Goal: Task Accomplishment & Management: Manage account settings

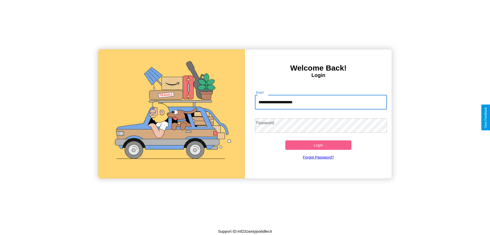
type input "**********"
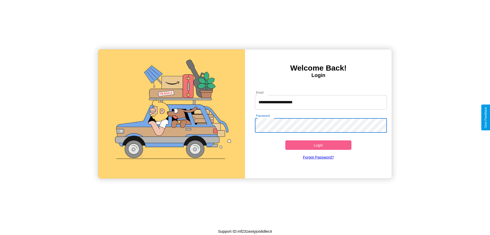
click at [318, 145] on button "Login" at bounding box center [319, 144] width 66 height 9
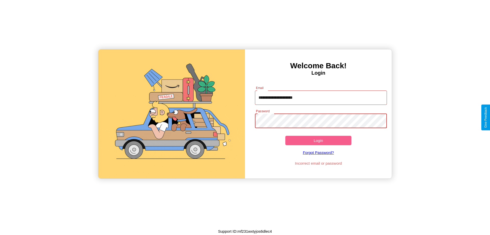
click at [318, 140] on button "Login" at bounding box center [319, 140] width 66 height 9
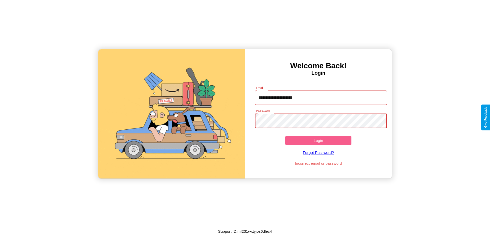
click at [318, 140] on button "Login" at bounding box center [319, 140] width 66 height 9
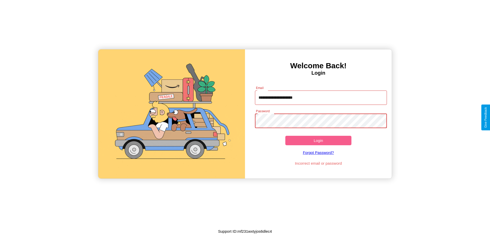
click at [318, 140] on button "Login" at bounding box center [319, 140] width 66 height 9
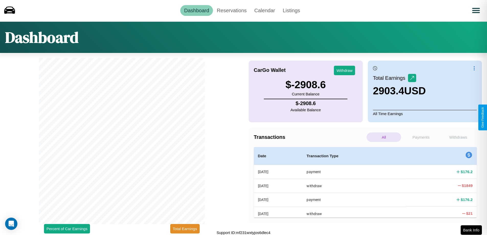
scroll to position [2, 0]
